Goal: Find specific page/section: Find specific page/section

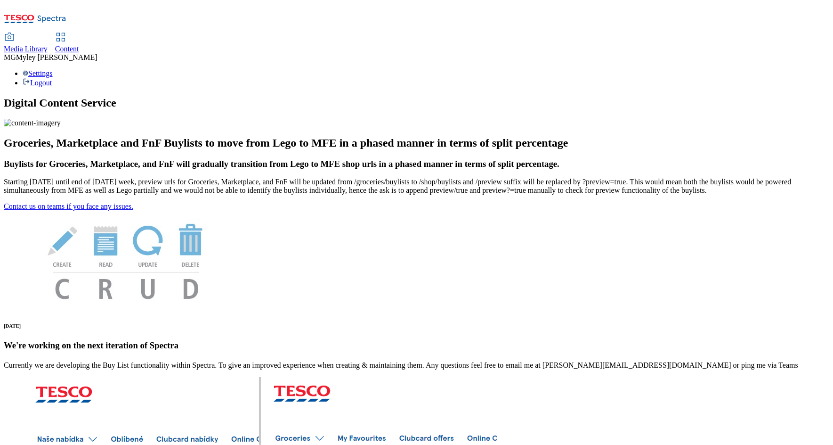
click at [79, 45] on span "Content" at bounding box center [67, 49] width 24 height 8
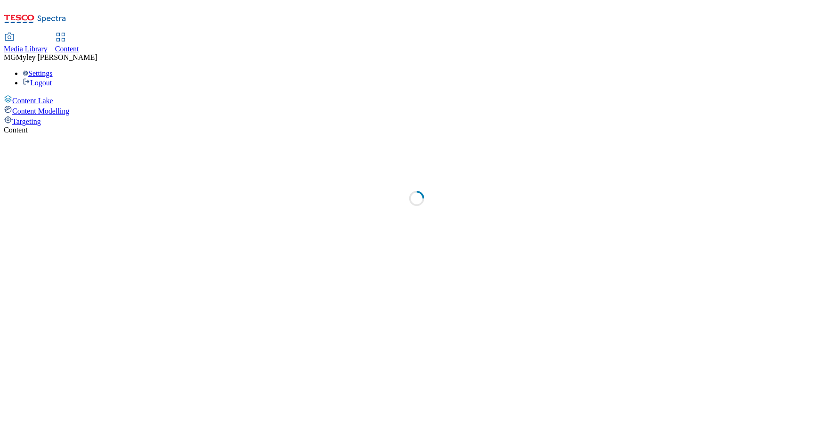
select select "ghs-uk"
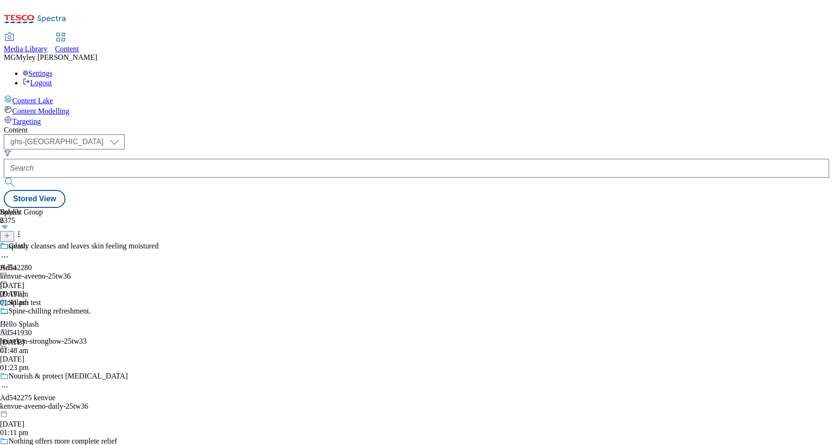
click at [48, 45] on div "Media Library" at bounding box center [26, 49] width 44 height 8
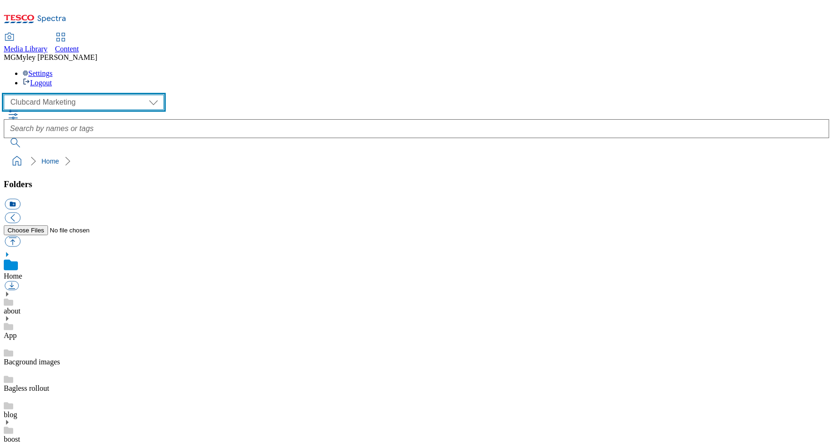
click at [51, 95] on select "Clubcard Marketing Dotcom UK GHS Marketing UK GHS ROI iGHS Marketing CE MCA CZ …" at bounding box center [84, 102] width 160 height 15
select select "flare-ghs-mktg"
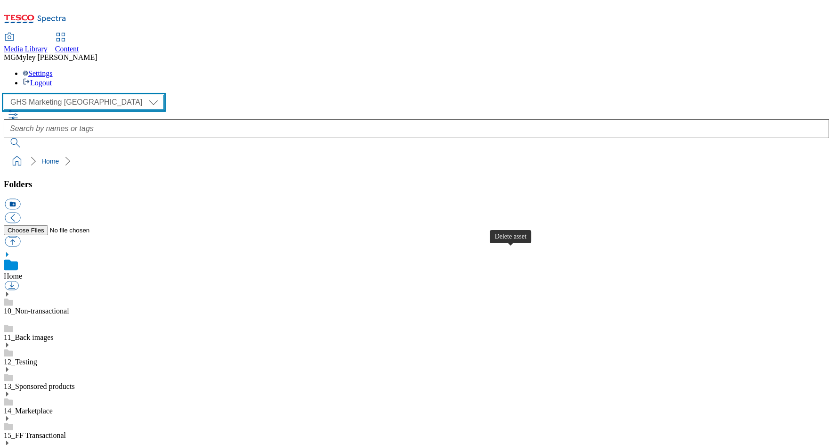
scroll to position [274, 0]
